Goal: Task Accomplishment & Management: Complete application form

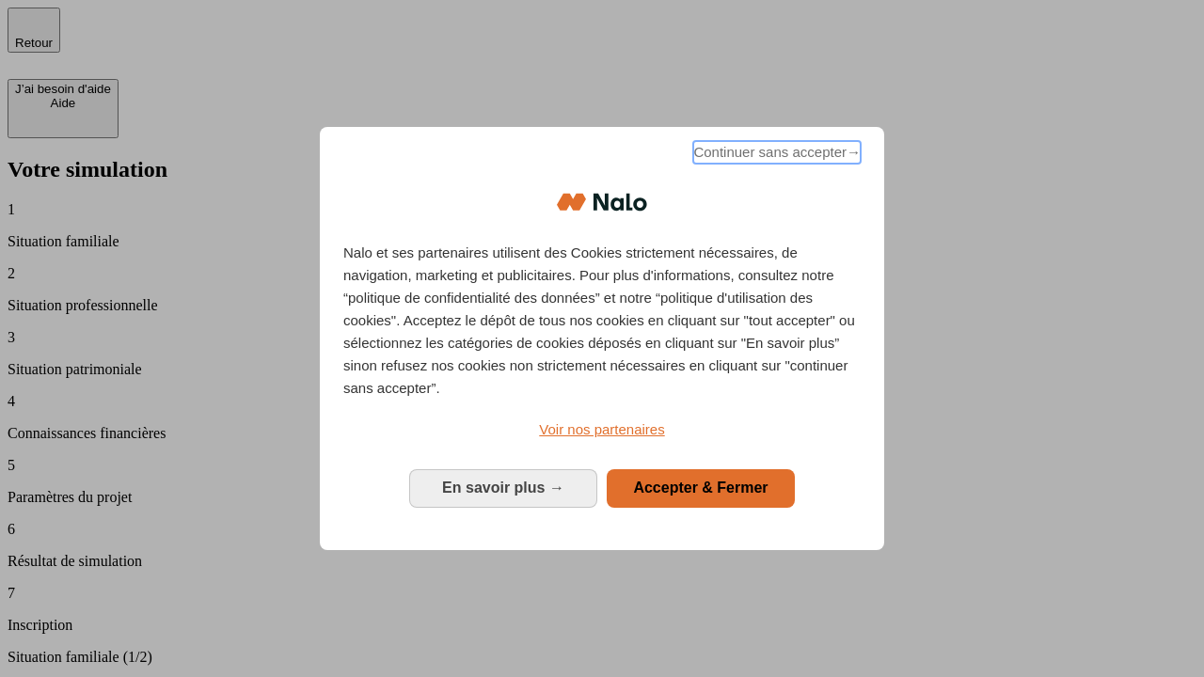
click at [775, 155] on span "Continuer sans accepter →" at bounding box center [776, 152] width 167 height 23
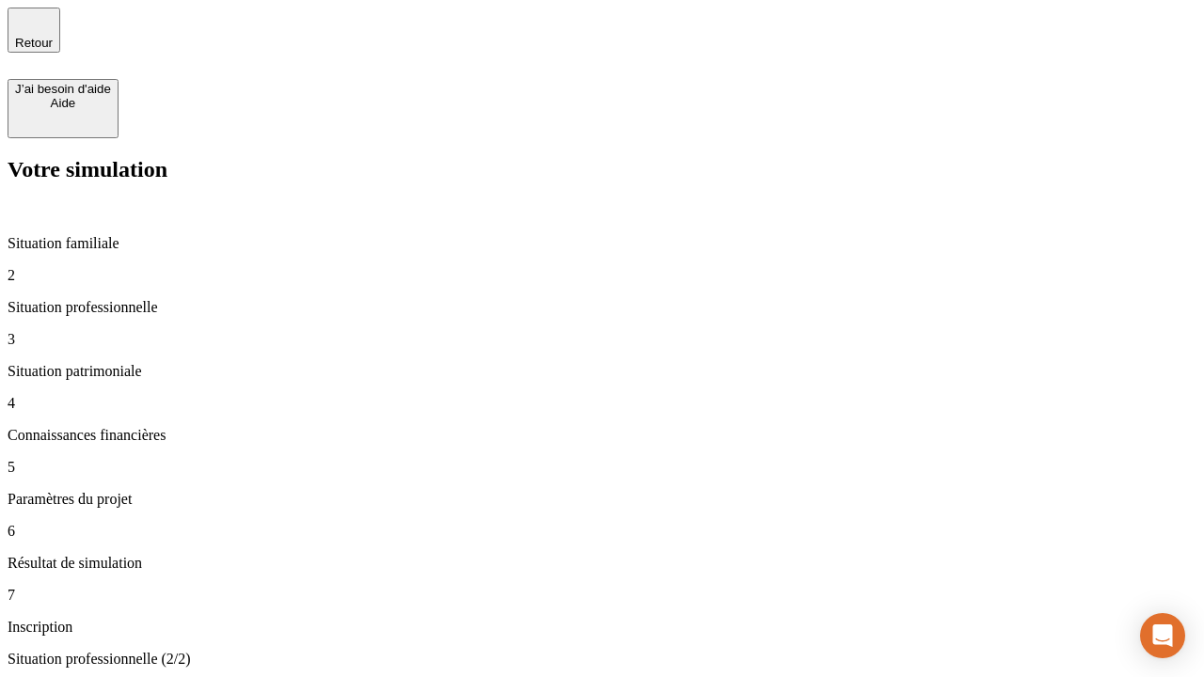
type input "30 000"
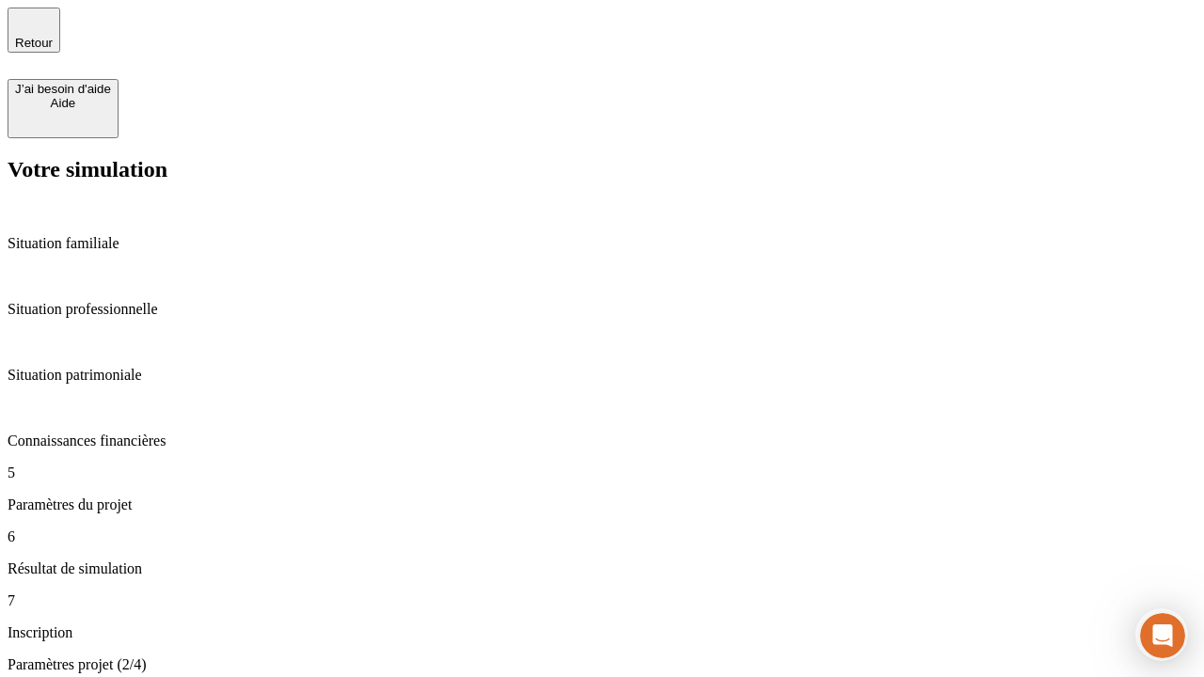
type input "25"
type input "5"
type input "1 000"
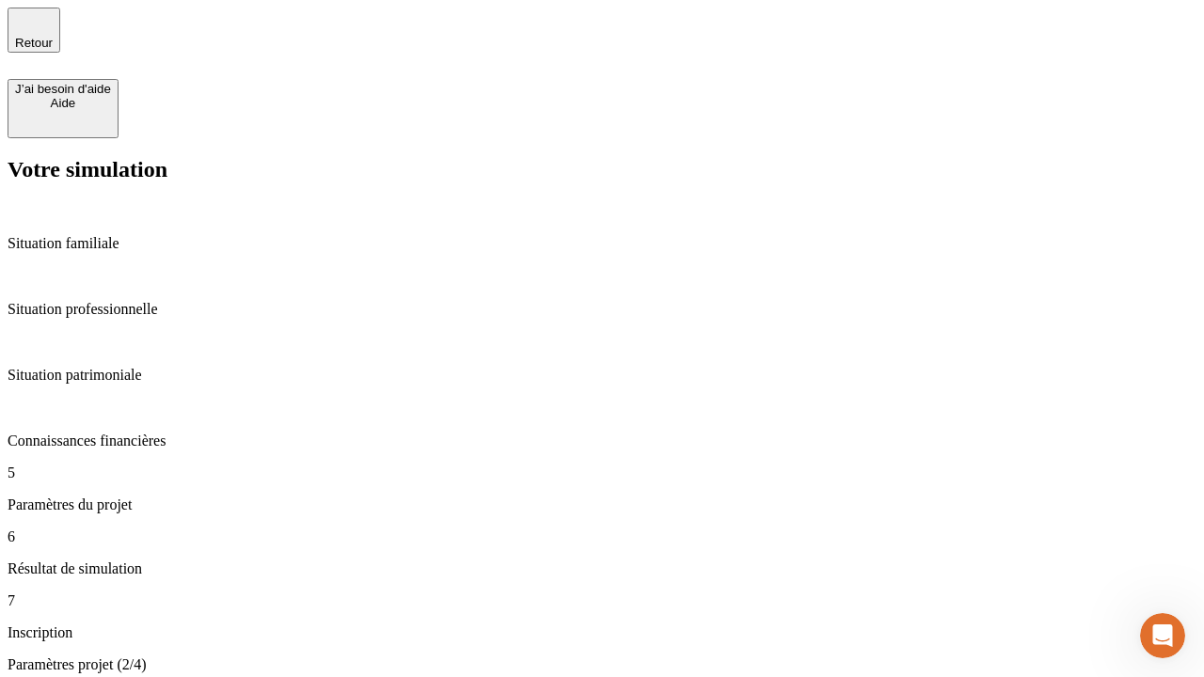
type input "640"
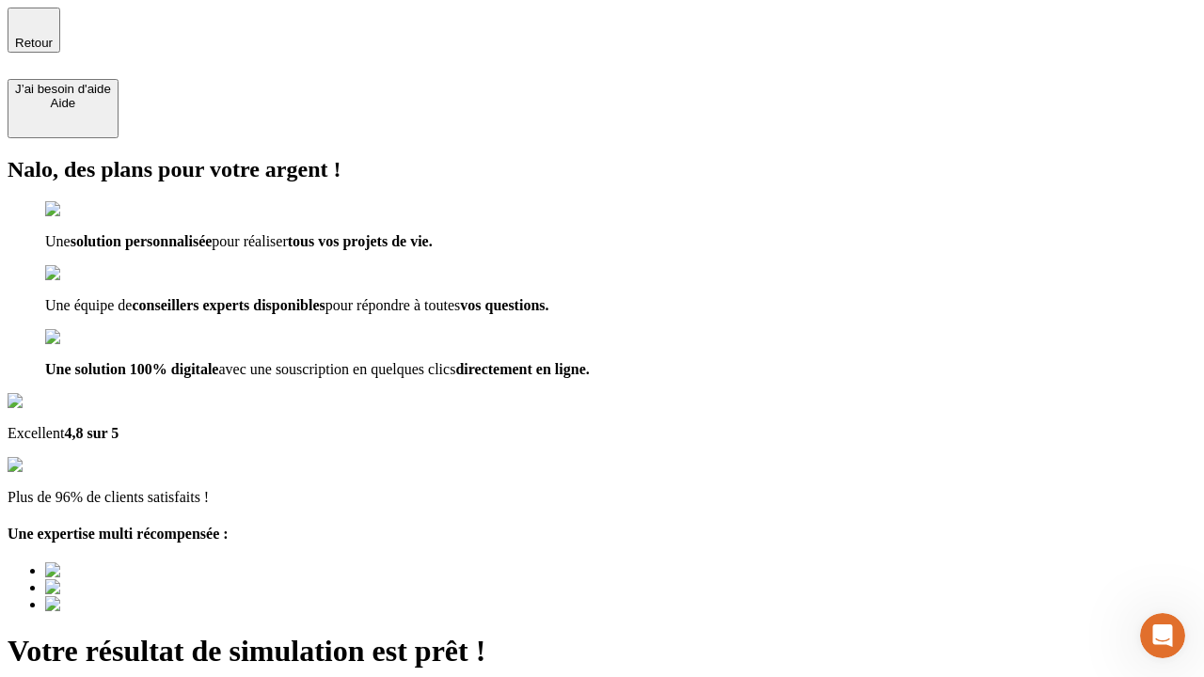
type input "[EMAIL_ADDRESS][PERSON_NAME][DOMAIN_NAME]"
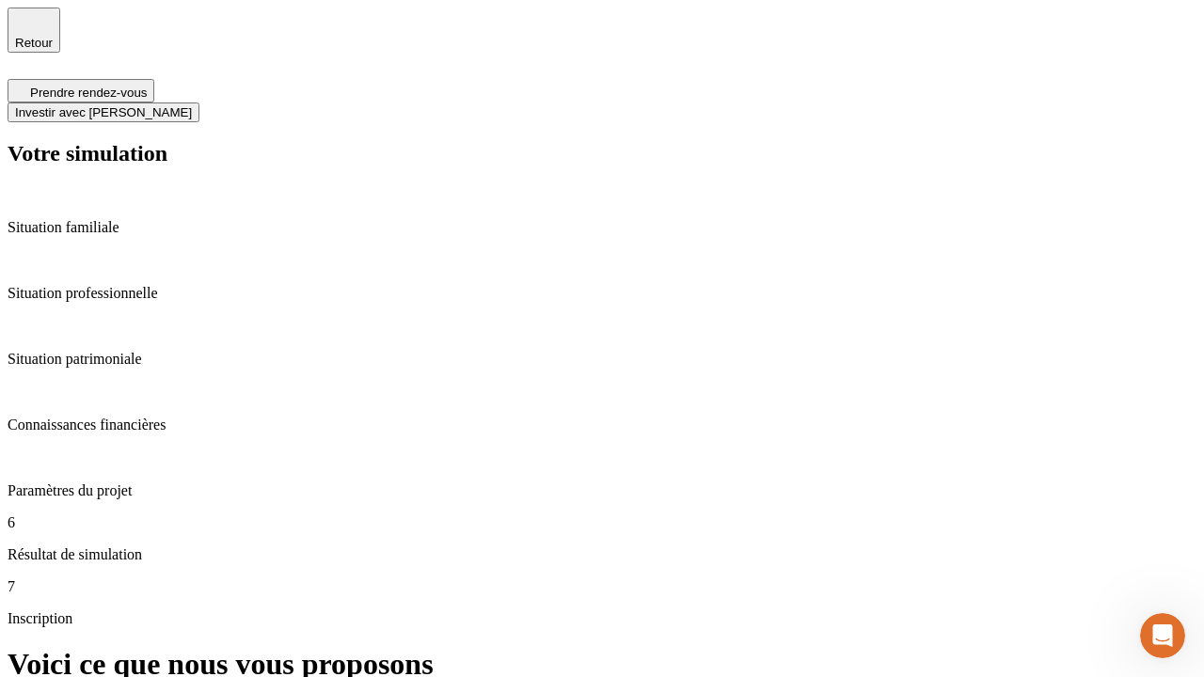
click at [192, 105] on span "Investir avec [PERSON_NAME]" at bounding box center [103, 112] width 177 height 14
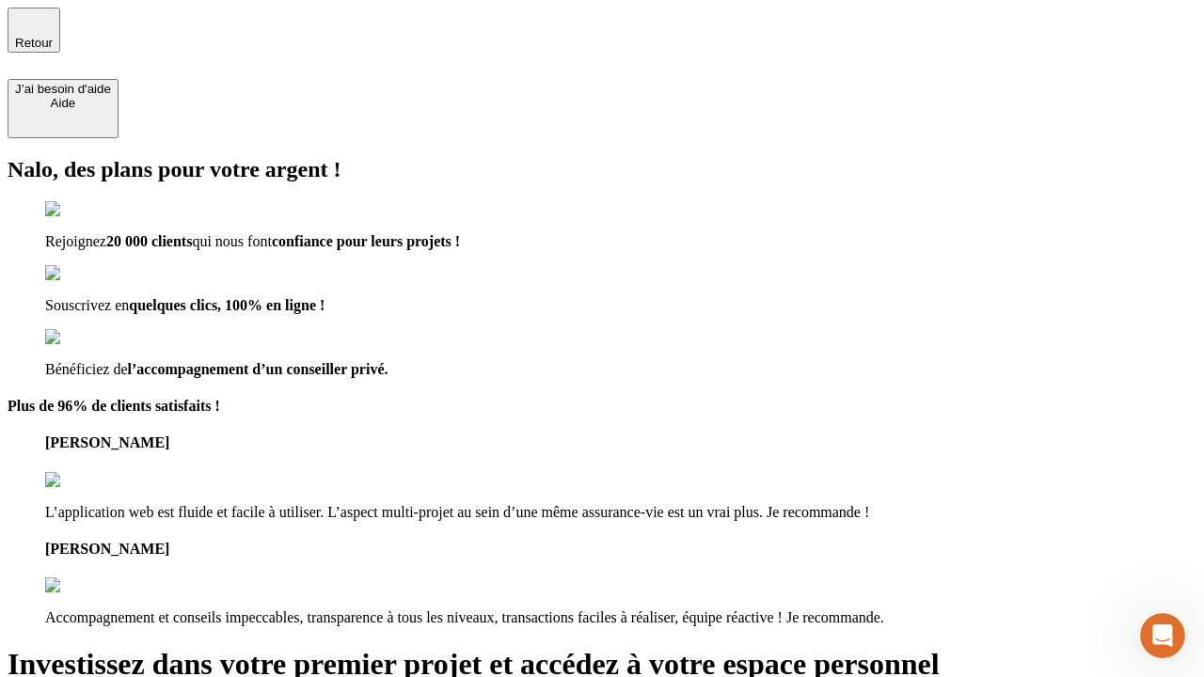
type input "[EMAIL_ADDRESS][PERSON_NAME][DOMAIN_NAME]"
